Goal: Ask a question

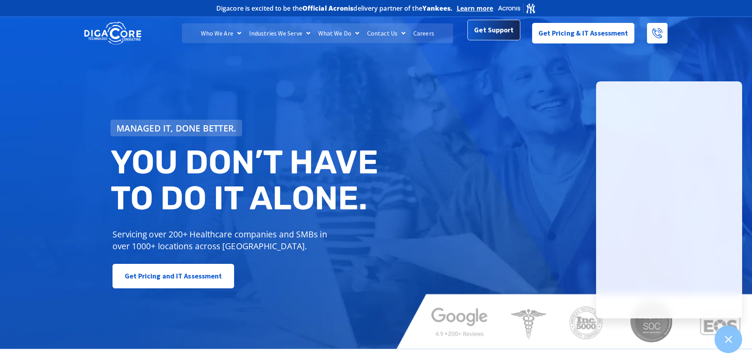
click at [494, 25] on span "Get Support" at bounding box center [493, 30] width 39 height 16
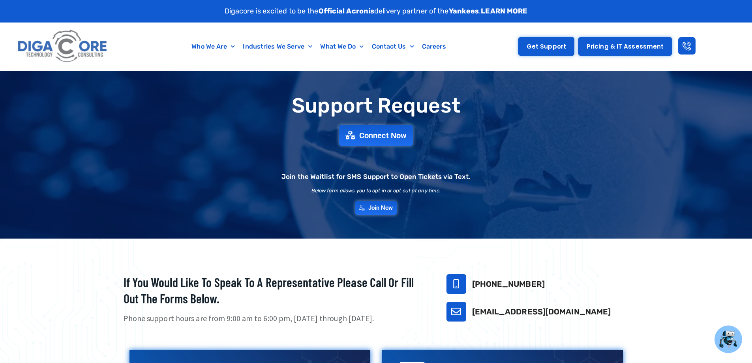
click at [554, 43] on span "Get Support" at bounding box center [545, 46] width 39 height 6
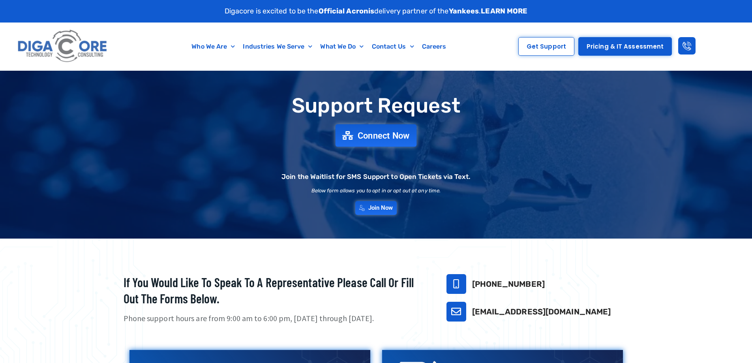
click at [373, 131] on span "Connect Now" at bounding box center [383, 135] width 52 height 9
